Goal: Find contact information: Find contact information

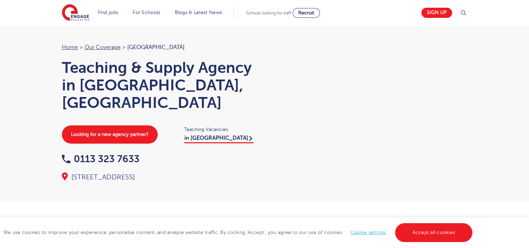
drag, startPoint x: 246, startPoint y: 158, endPoint x: 218, endPoint y: 157, distance: 28.3
click at [218, 172] on div "[STREET_ADDRESS]" at bounding box center [160, 177] width 196 height 10
copy div "LS1 5SH"
drag, startPoint x: 215, startPoint y: 158, endPoint x: 171, endPoint y: 158, distance: 44.1
click at [171, 172] on div "[STREET_ADDRESS]" at bounding box center [160, 177] width 196 height 10
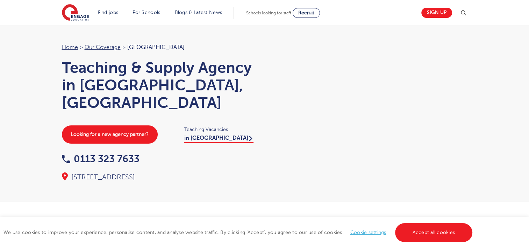
copy div "[GEOGRAPHIC_DATA]"
drag, startPoint x: 167, startPoint y: 157, endPoint x: 127, endPoint y: 157, distance: 39.9
click at [127, 172] on div "[STREET_ADDRESS]" at bounding box center [160, 177] width 196 height 10
copy div "[GEOGRAPHIC_DATA],"
drag, startPoint x: 122, startPoint y: 158, endPoint x: 71, endPoint y: 159, distance: 50.4
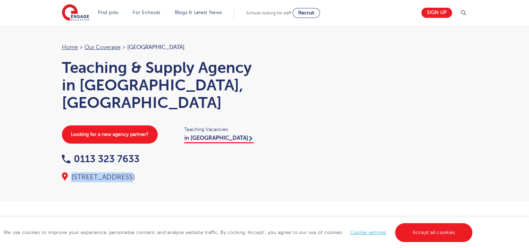
click at [71, 172] on div "[STREET_ADDRESS]" at bounding box center [160, 177] width 196 height 10
copy div "[GEOGRAPHIC_DATA]"
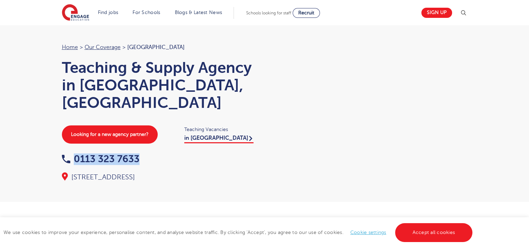
drag, startPoint x: 146, startPoint y: 139, endPoint x: 76, endPoint y: 133, distance: 70.2
click at [76, 133] on div "Home > Our coverage > Leeds Teaching & Supply Agency in [GEOGRAPHIC_DATA], [GEO…" at bounding box center [160, 112] width 210 height 139
copy link "0113 323 7633"
